Goal: Communication & Community: Answer question/provide support

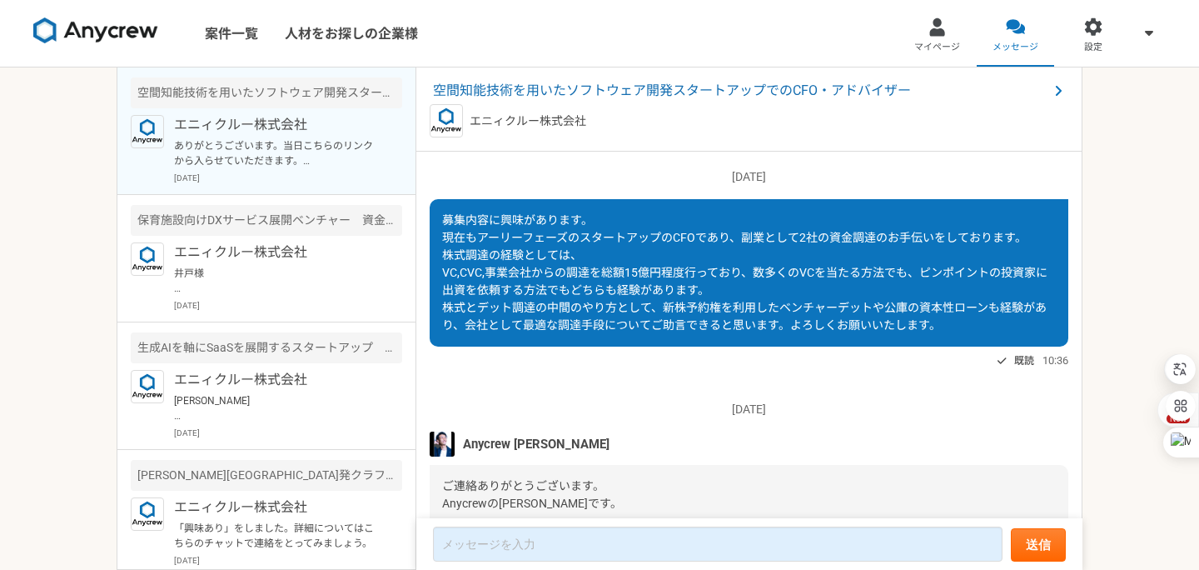
scroll to position [1750, 0]
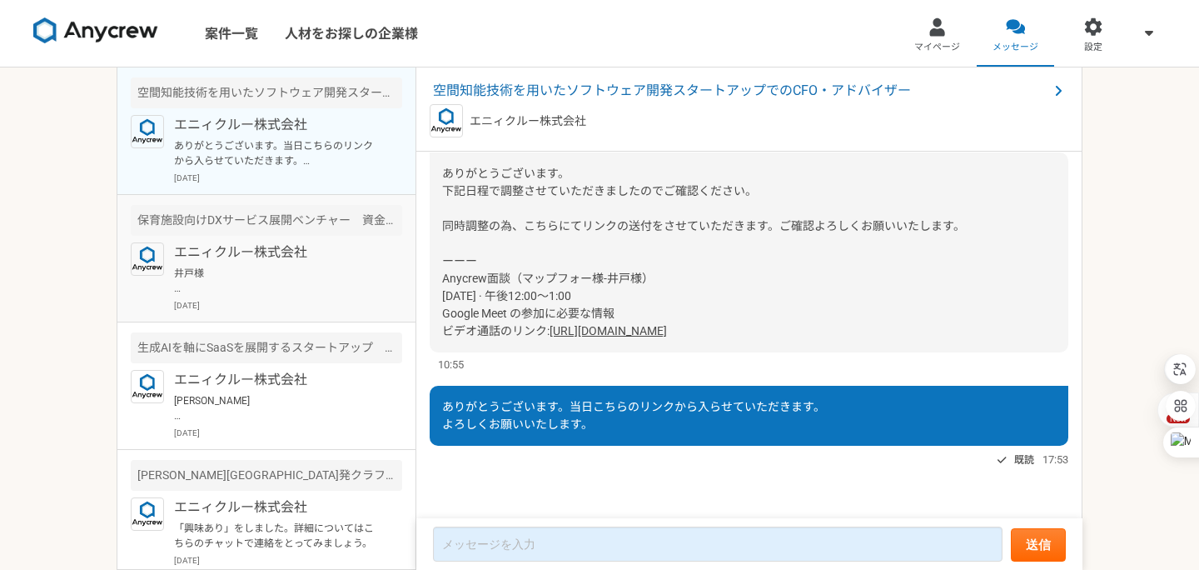
click at [351, 279] on p "井戸様 ご返信遅くなり、申し訳ございません。 本件、ご応募いただき、ありがとうございます。 こちらですが、先方のリファラルで決まりそうでして、すぐでのご案内は…" at bounding box center [277, 281] width 206 height 30
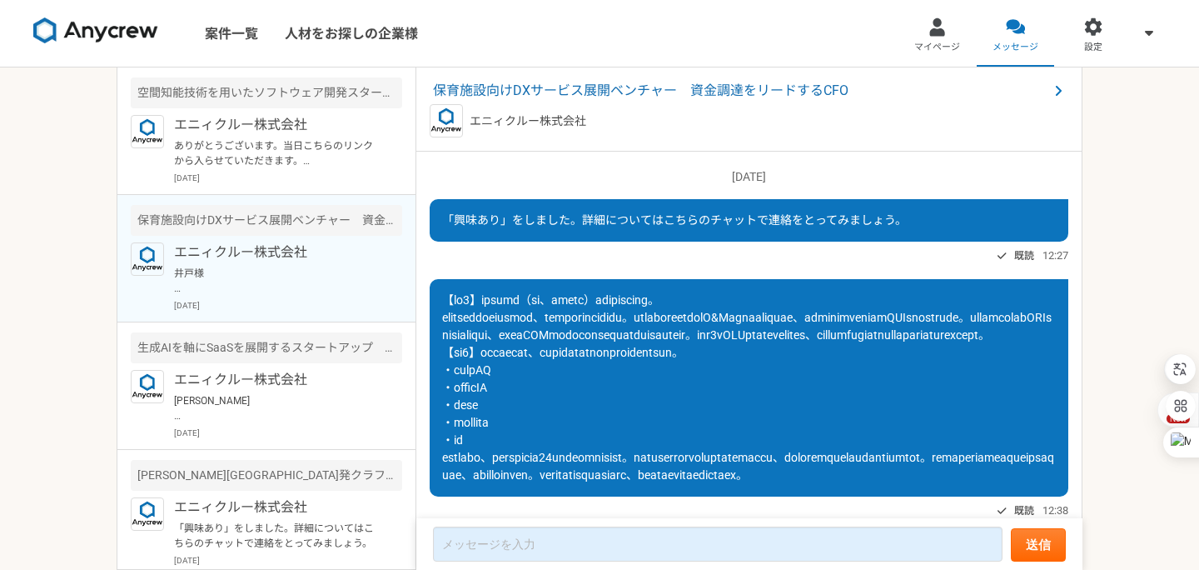
scroll to position [399, 0]
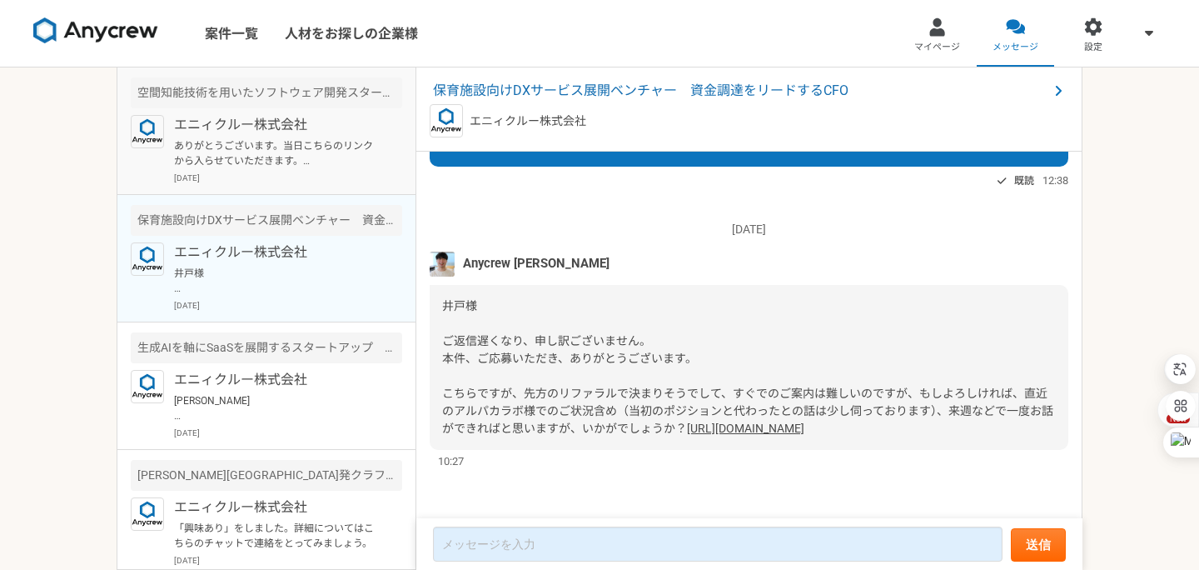
click at [307, 164] on p "ありがとうございます。当日こちらのリンクから入らせていただきます。 よろしくお願いいたします。" at bounding box center [277, 153] width 206 height 30
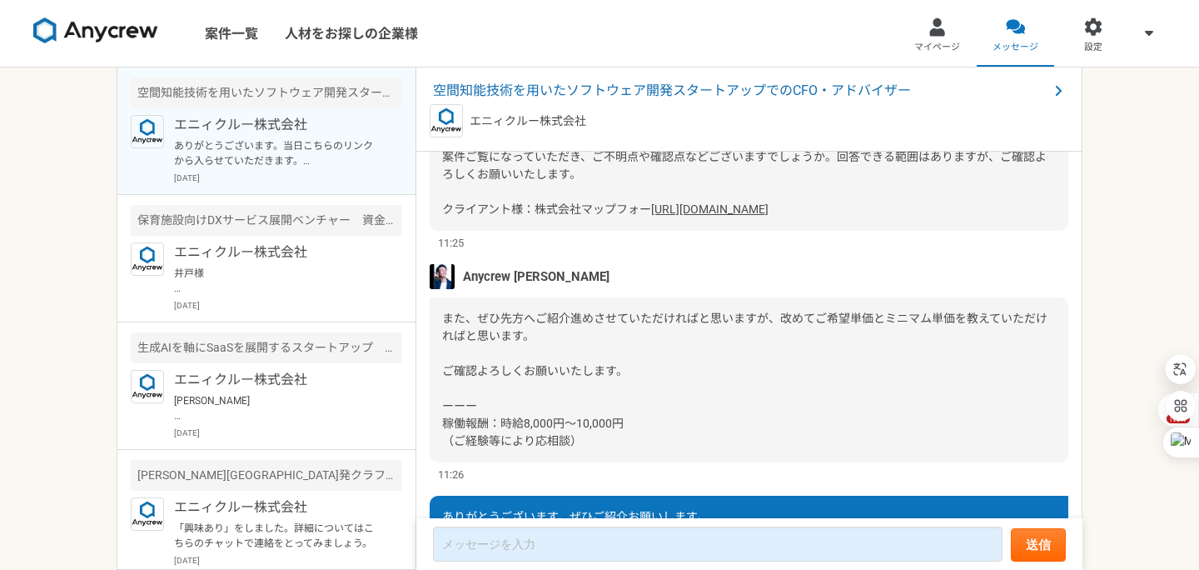
scroll to position [1750, 0]
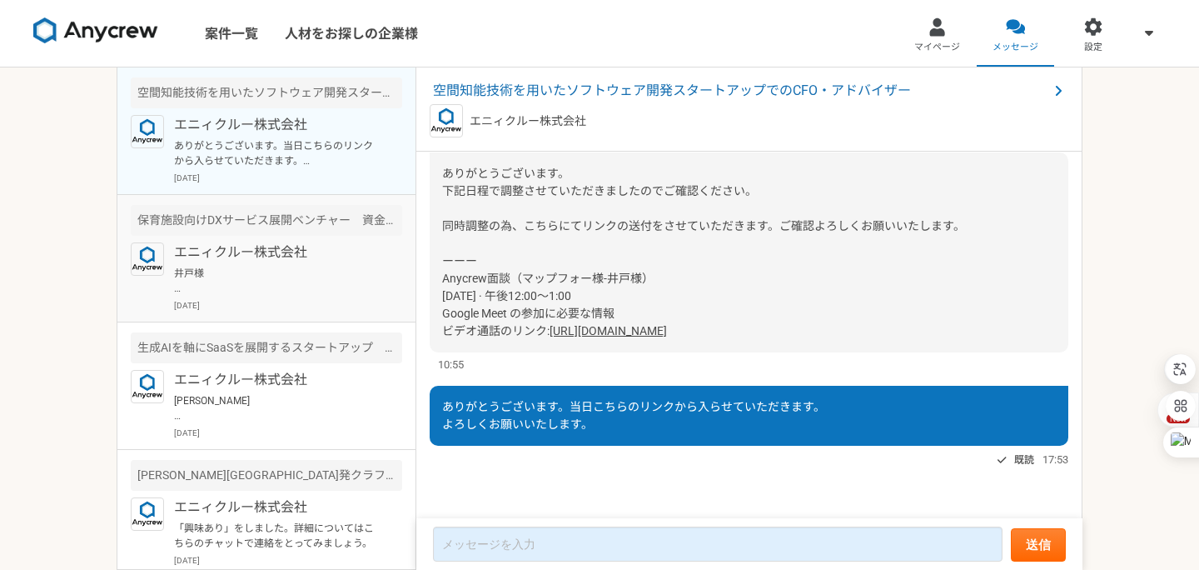
click at [303, 304] on p "[DATE]" at bounding box center [288, 305] width 228 height 12
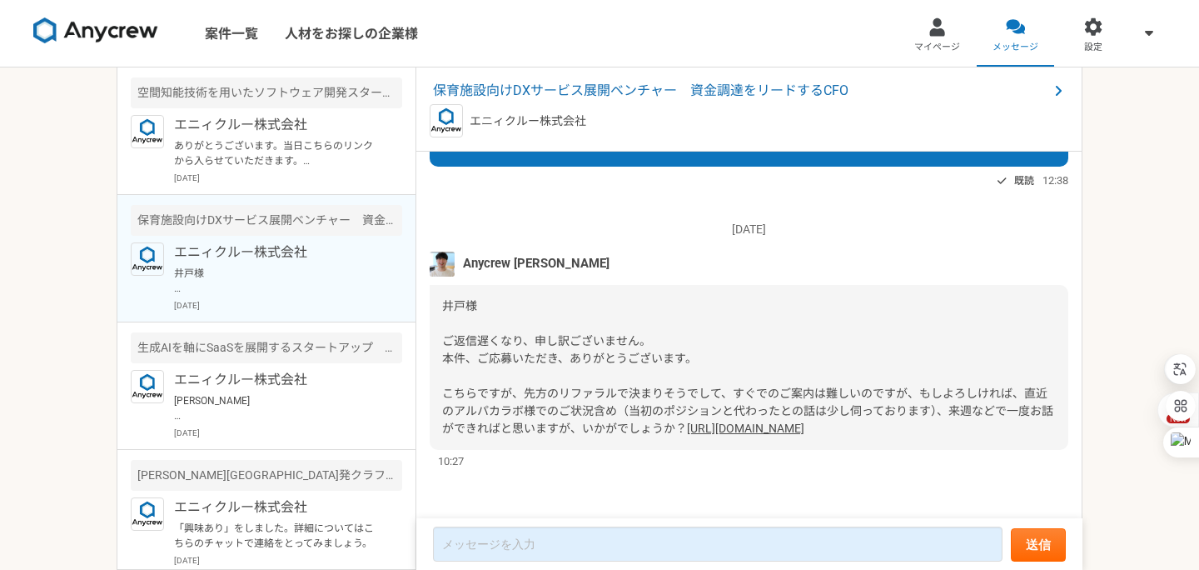
scroll to position [399, 0]
click at [295, 413] on p "[PERSON_NAME] Anycrewの[PERSON_NAME]と申します。 ご連絡が遅くなり、申し訳ございません。 本件ですが、転職を視野に入れた案件…" at bounding box center [277, 408] width 206 height 30
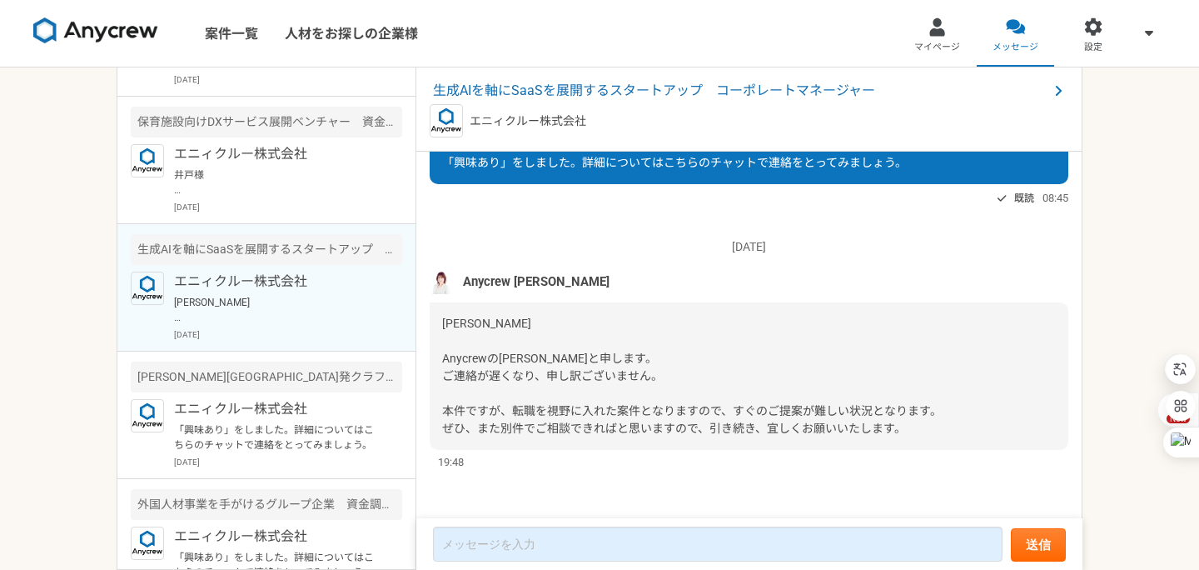
scroll to position [218, 0]
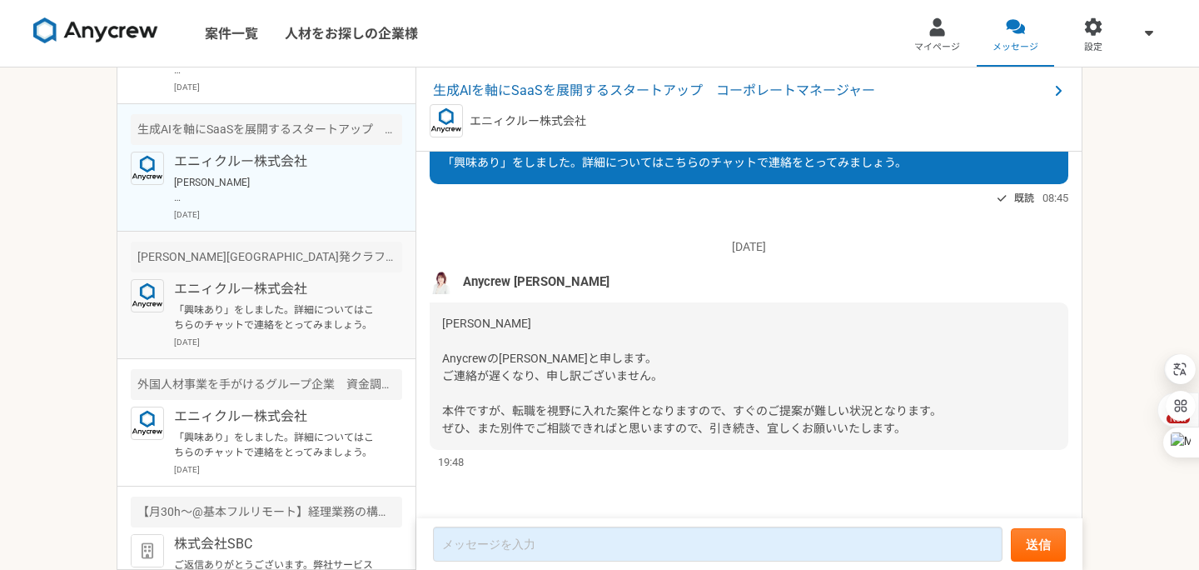
click at [313, 344] on p "[DATE]" at bounding box center [288, 342] width 228 height 12
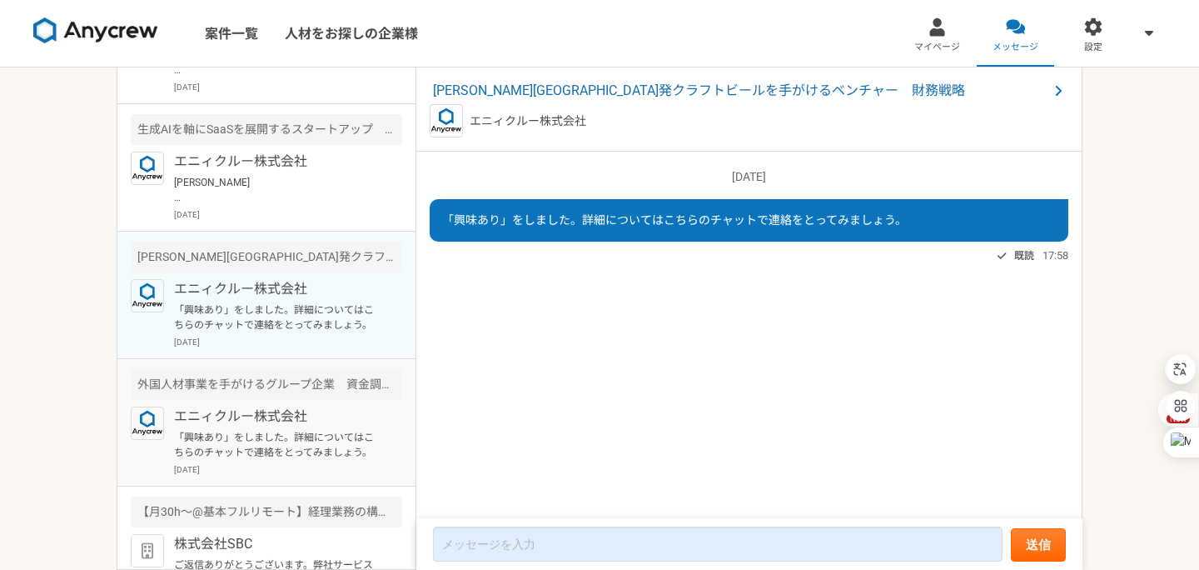
click at [316, 451] on p "「興味あり」をしました。詳細についてはこちらのチャットで連絡をとってみましょう。" at bounding box center [277, 445] width 206 height 30
